Goal: Navigation & Orientation: Find specific page/section

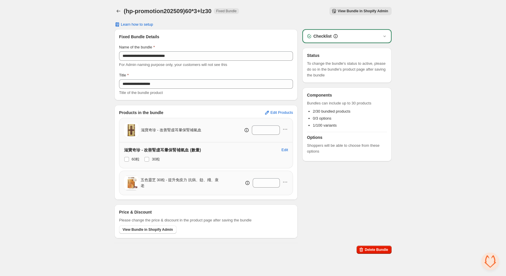
click at [100, 108] on div "**********" at bounding box center [253, 128] width 506 height 256
click at [121, 12] on icon "Back" at bounding box center [119, 11] width 6 height 6
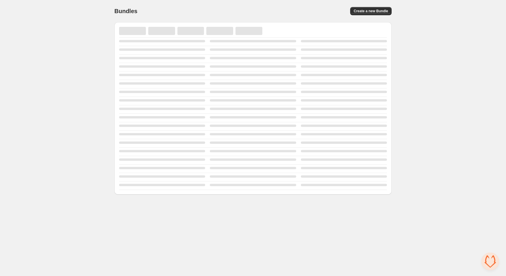
click at [81, 132] on div "Home Bundles Analytics Plan and Billing Bundles. This page is ready Bundles Cre…" at bounding box center [253, 97] width 506 height 195
